Goal: Task Accomplishment & Management: Manage account settings

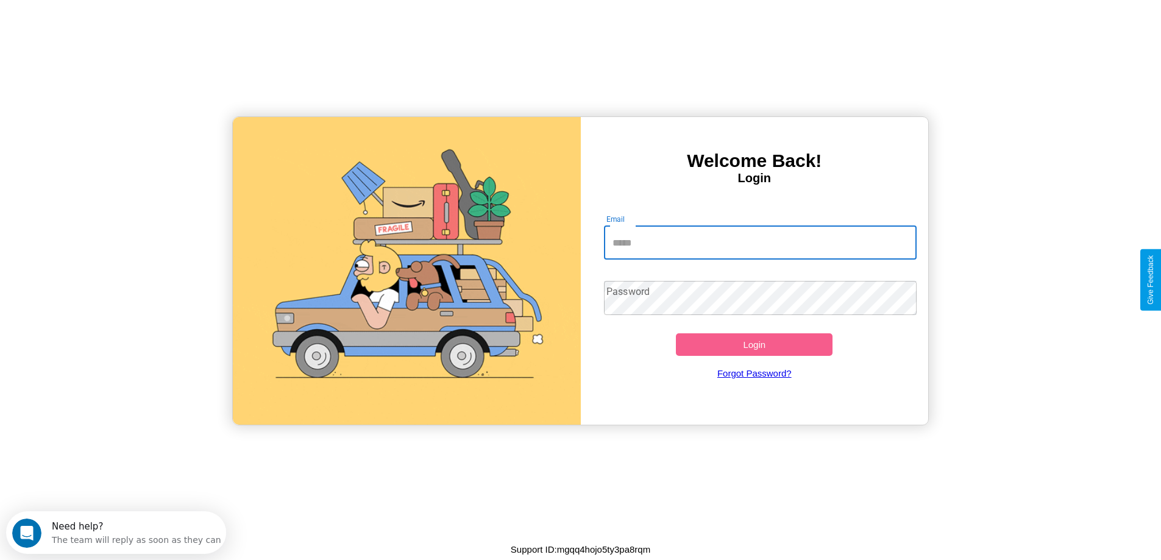
click at [760, 243] on input "Email" at bounding box center [760, 243] width 313 height 34
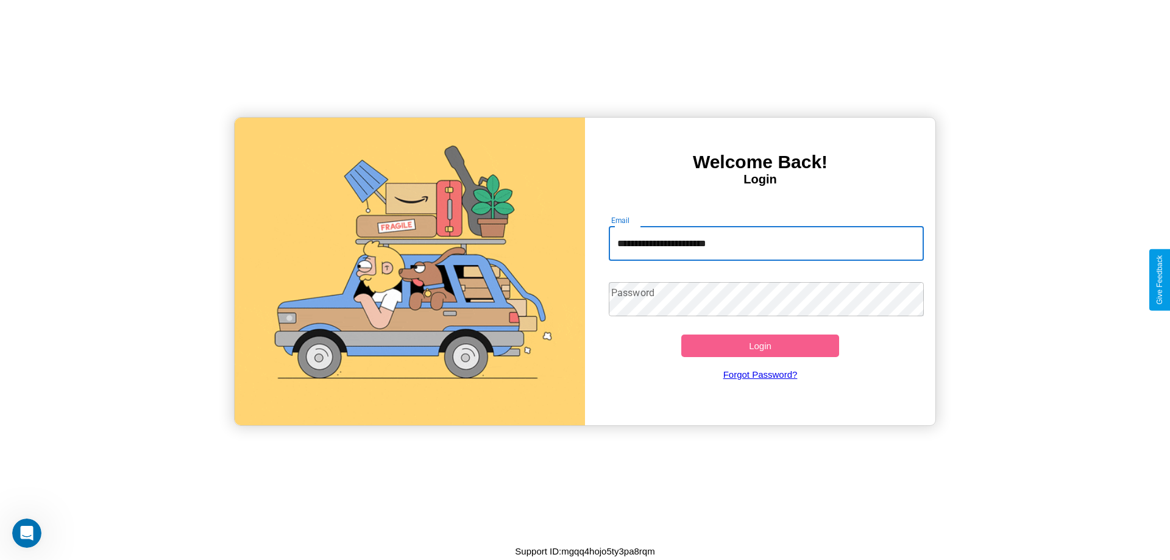
type input "**********"
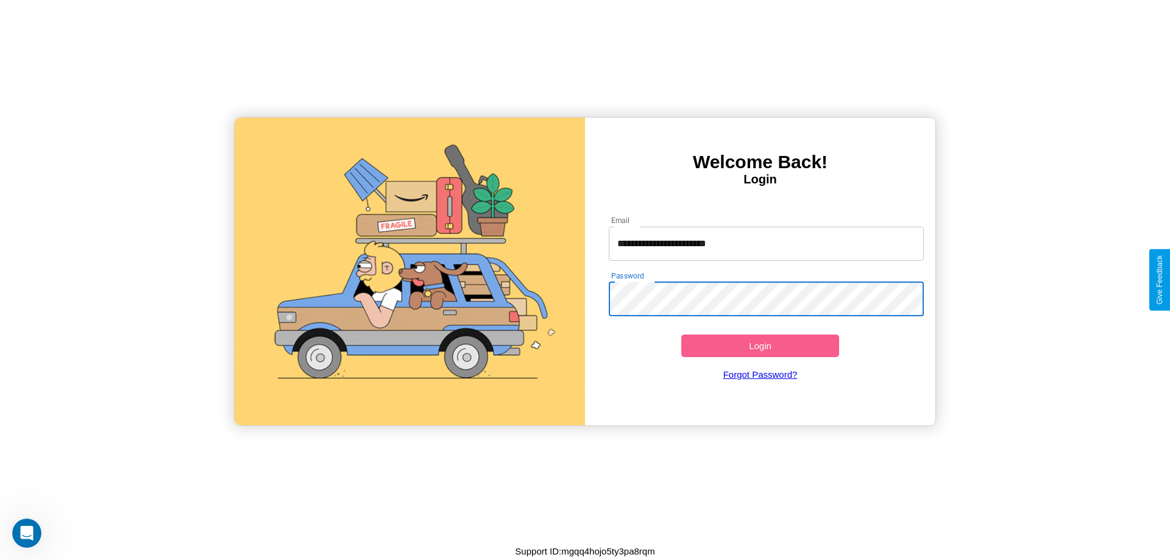
click at [760, 346] on button "Login" at bounding box center [760, 346] width 158 height 23
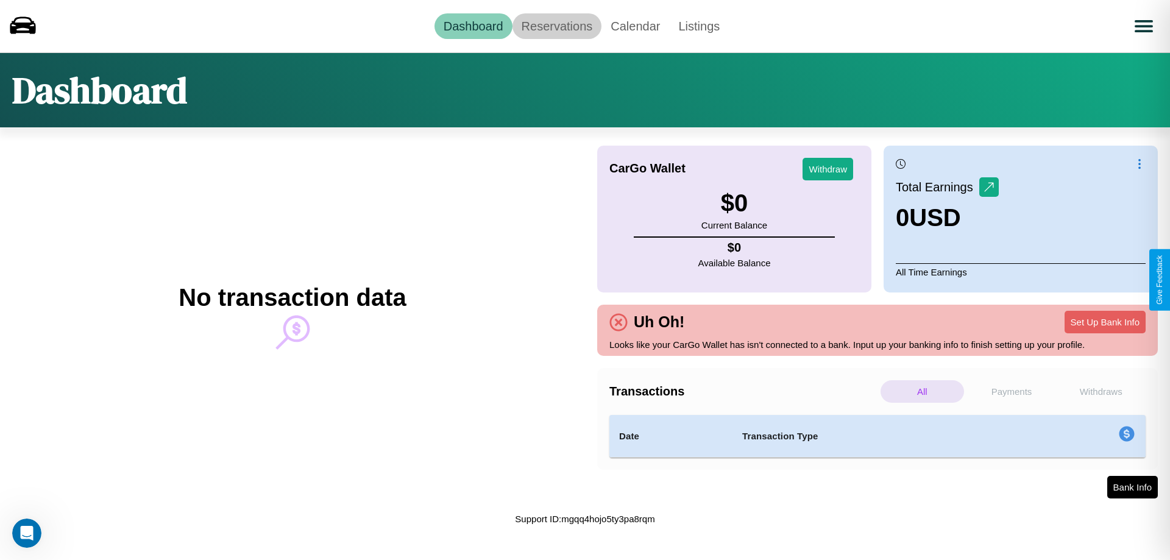
click at [556, 26] on link "Reservations" at bounding box center [558, 26] width 90 height 26
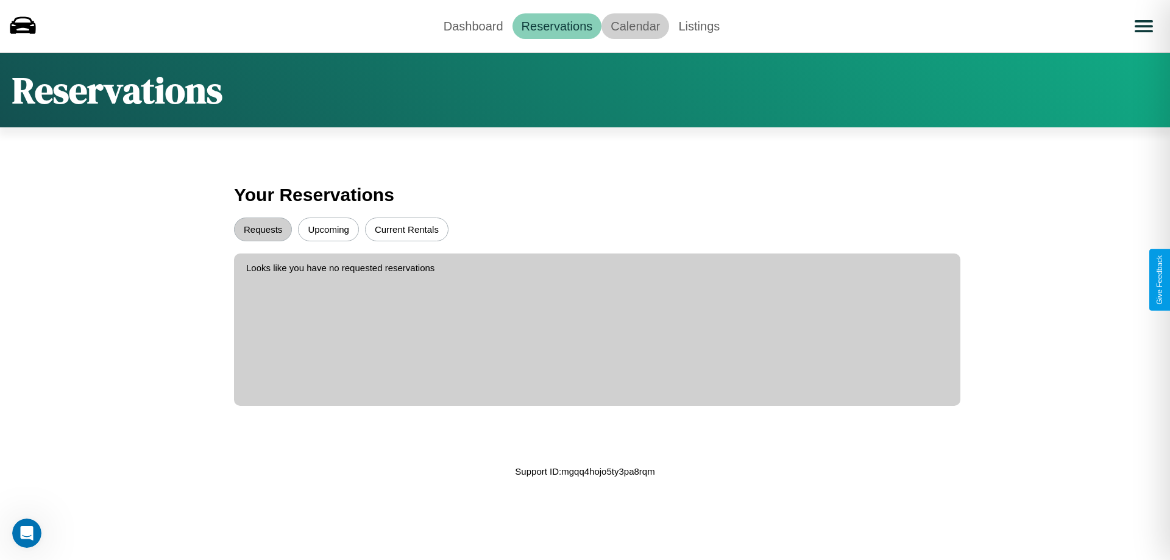
click at [635, 26] on link "Calendar" at bounding box center [636, 26] width 68 height 26
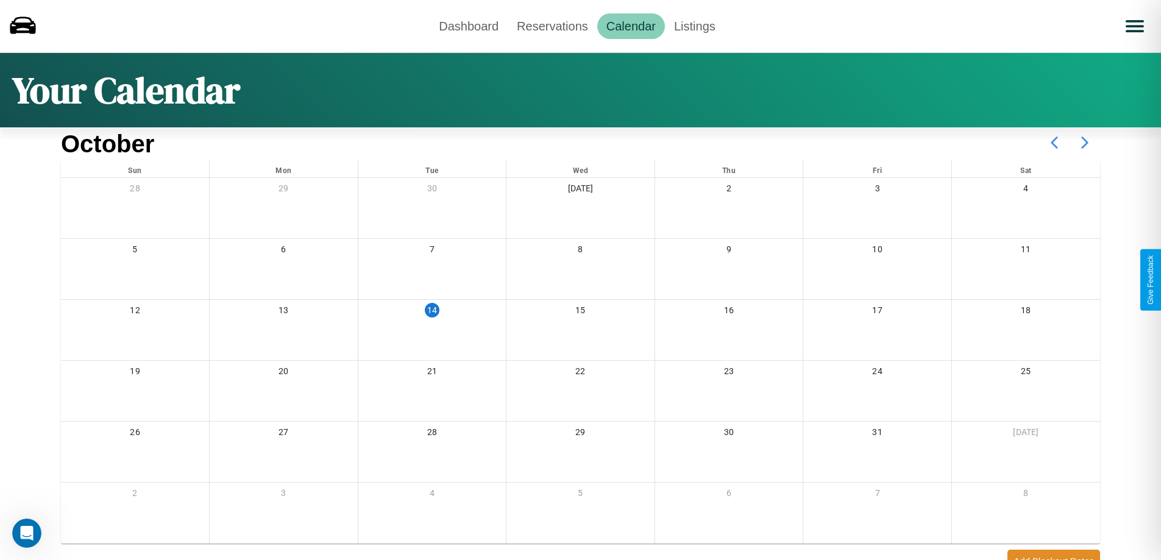
click at [1085, 143] on icon at bounding box center [1085, 142] width 30 height 30
click at [469, 26] on link "Dashboard" at bounding box center [469, 26] width 78 height 26
